Goal: Information Seeking & Learning: Learn about a topic

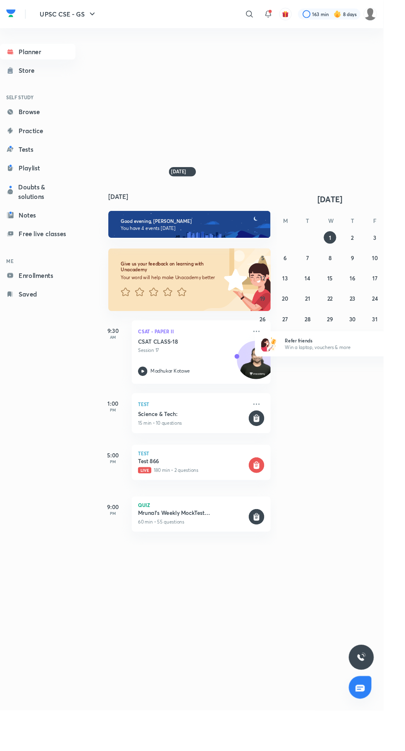
click at [262, 17] on icon at bounding box center [263, 14] width 7 height 7
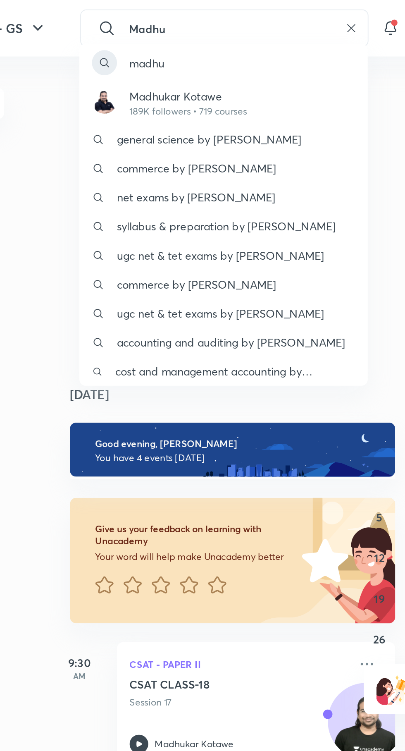
type input "Madhu"
click at [174, 53] on p "Madhukar Kotawe" at bounding box center [177, 50] width 62 height 9
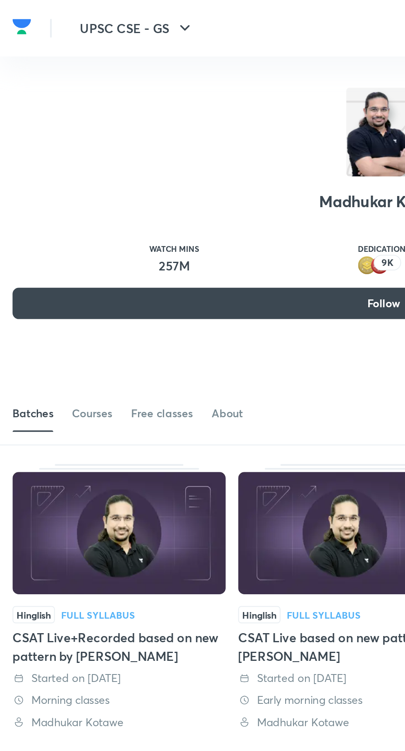
click at [50, 220] on div "Courses" at bounding box center [48, 218] width 21 height 8
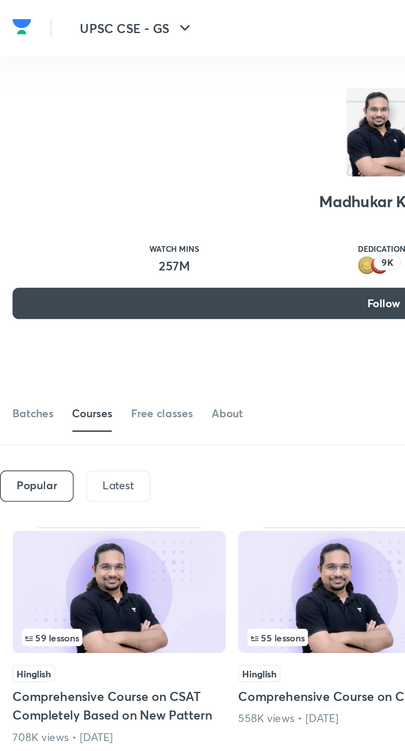
click at [64, 261] on div "Latest" at bounding box center [62, 256] width 34 height 17
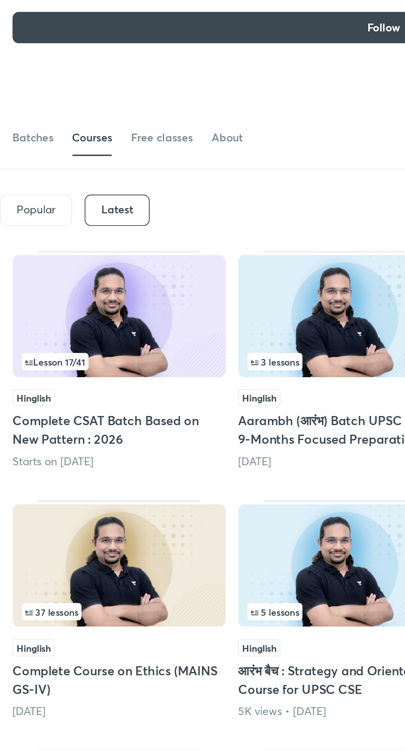
click at [76, 330] on img at bounding box center [63, 312] width 112 height 65
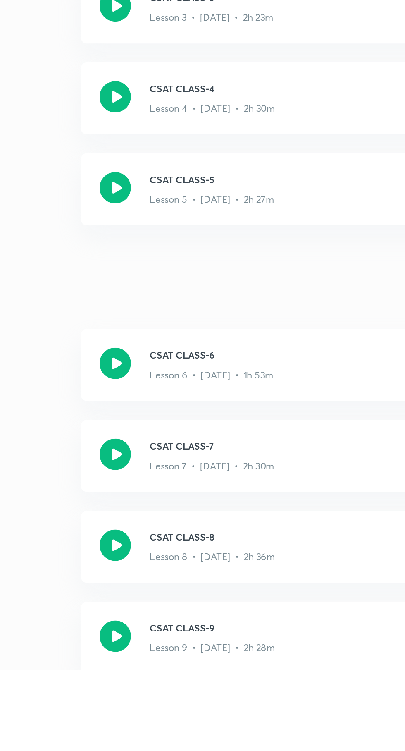
scroll to position [253, 0]
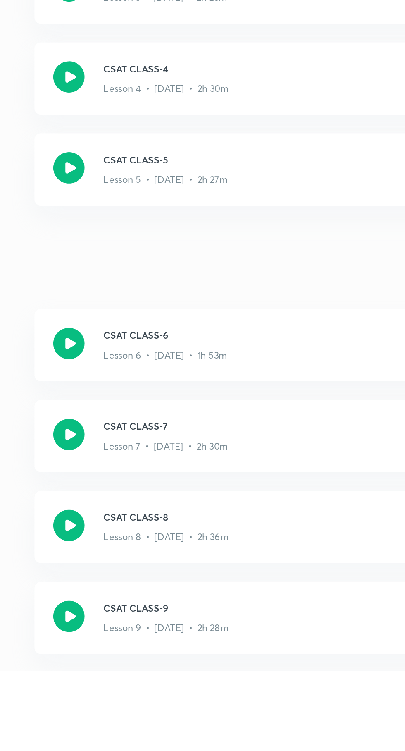
click at [159, 670] on icon at bounding box center [155, 674] width 17 height 17
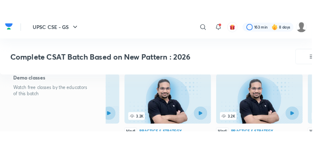
scroll to position [197, 0]
